Goal: Transaction & Acquisition: Book appointment/travel/reservation

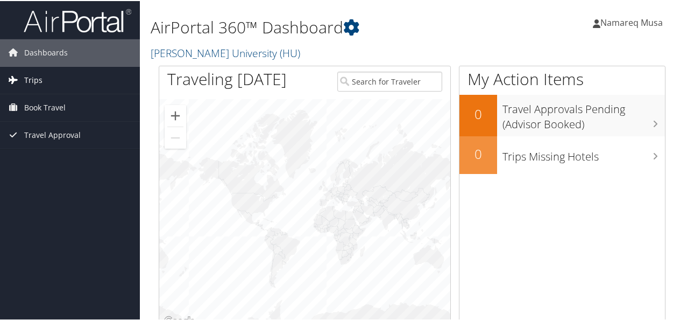
click at [65, 73] on link "Trips" at bounding box center [70, 79] width 140 height 27
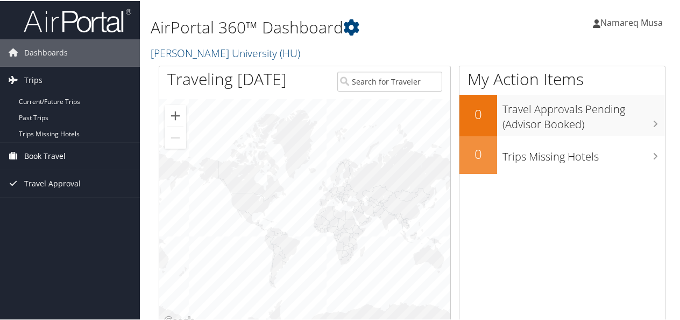
click at [50, 153] on span "Book Travel" at bounding box center [44, 155] width 41 height 27
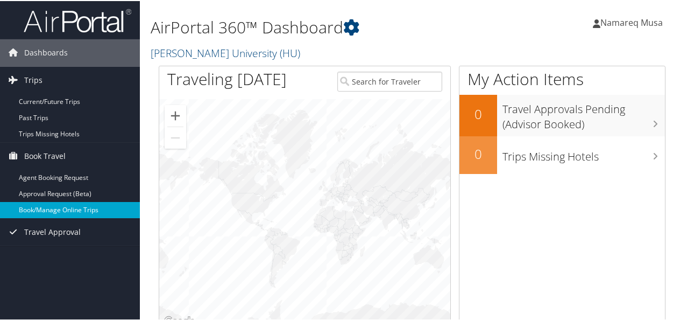
click at [60, 209] on link "Book/Manage Online Trips" at bounding box center [70, 209] width 140 height 16
click at [437, 195] on div at bounding box center [304, 212] width 291 height 229
